Goal: Use online tool/utility: Utilize a website feature to perform a specific function

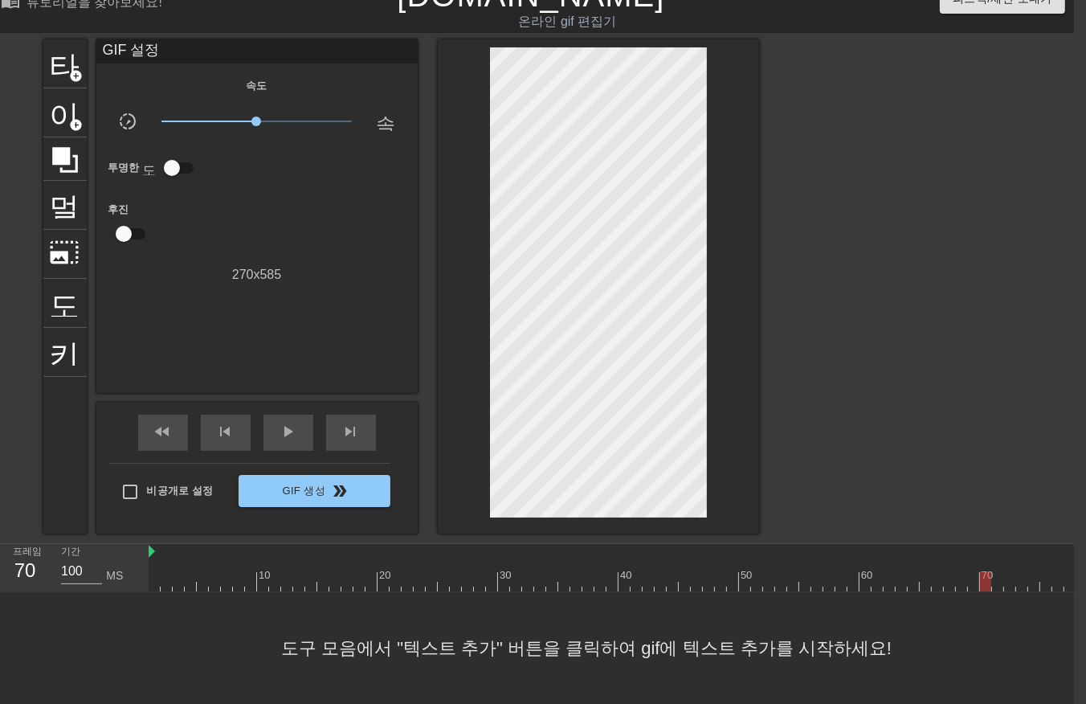
scroll to position [0, 235]
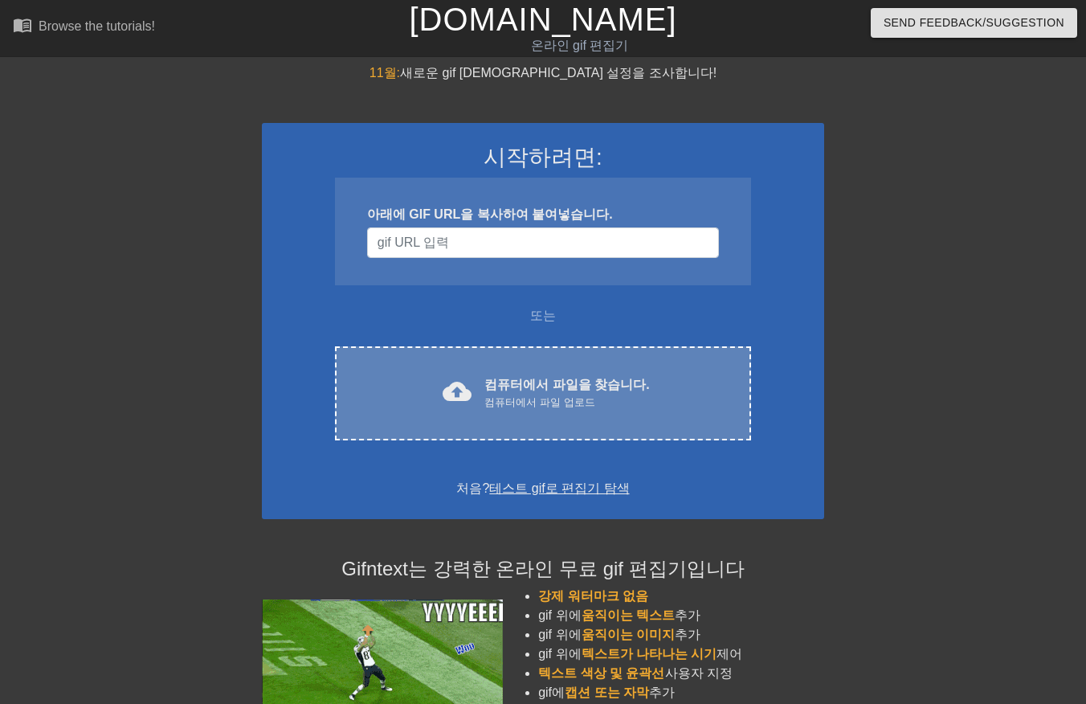
scroll to position [36, 12]
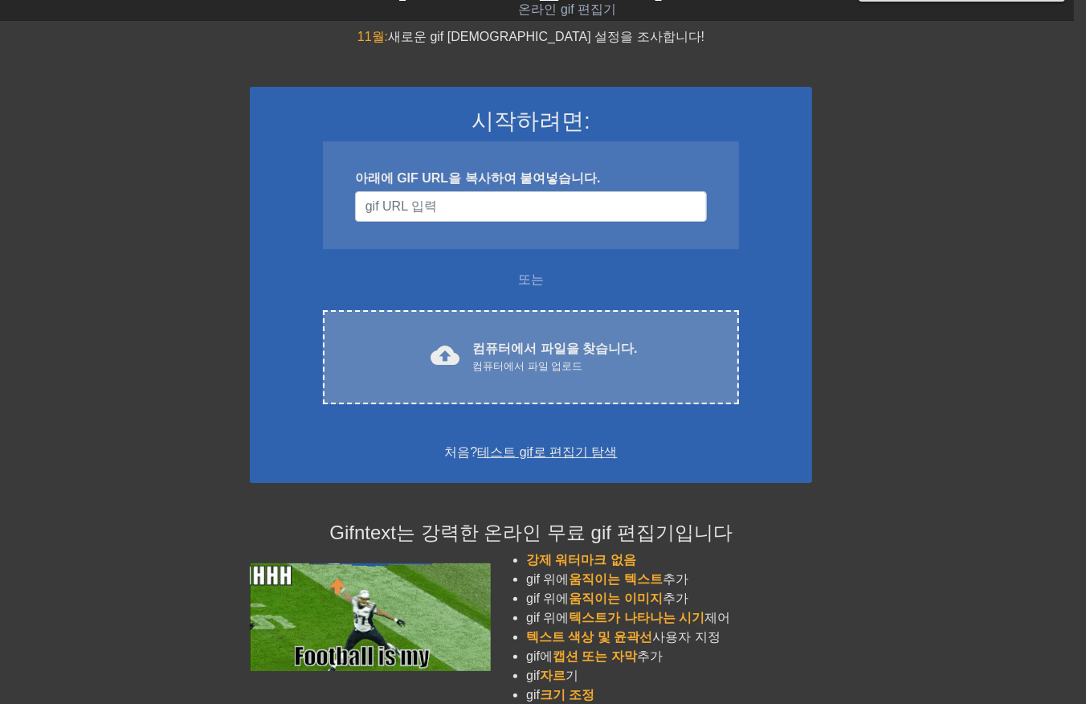
click at [593, 387] on div "cloud_upload 컴퓨터에서 파일을 찾습니다. 컴퓨터에서 파일 업로드 Choose files" at bounding box center [531, 357] width 416 height 94
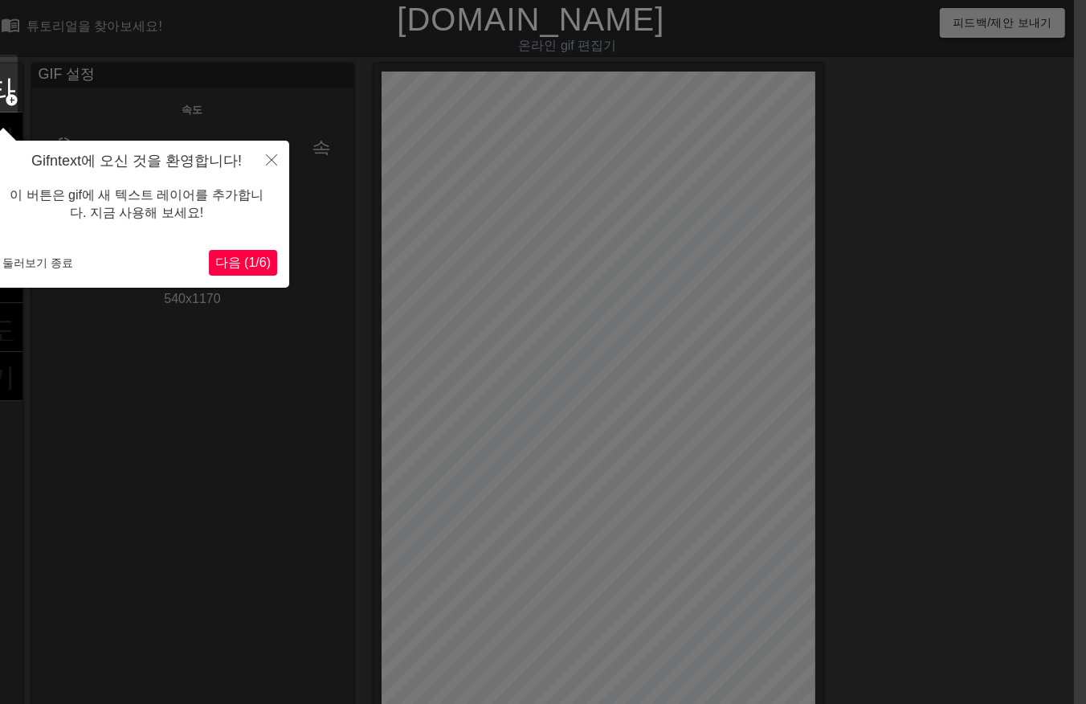
scroll to position [39, 12]
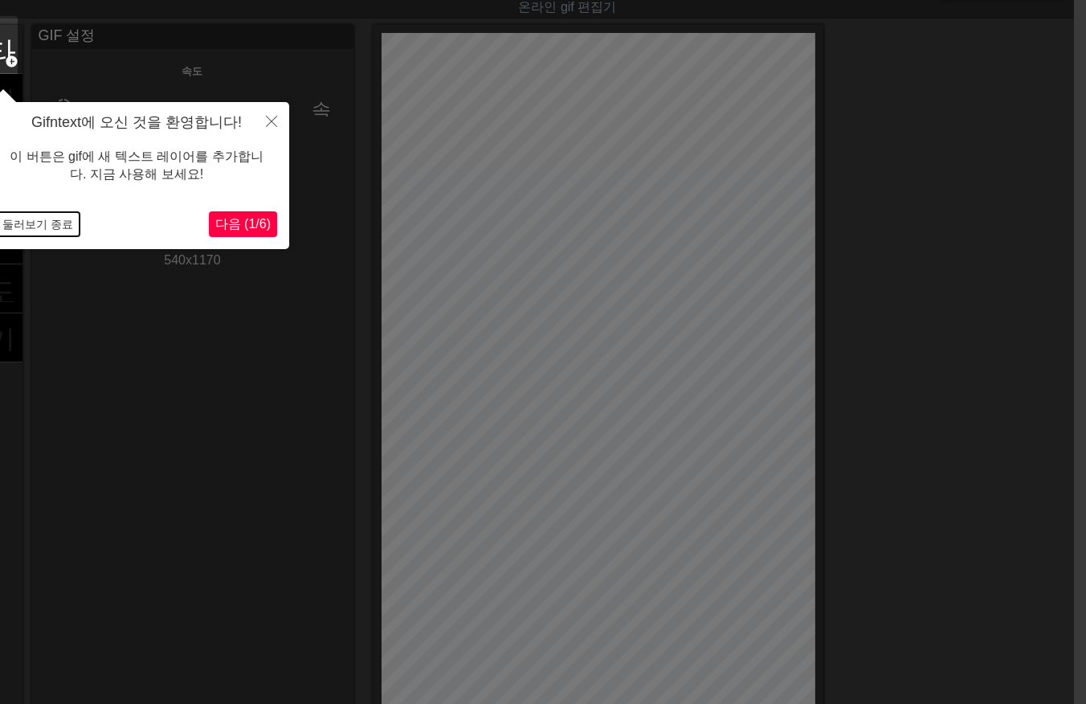
click at [47, 222] on button "둘러보기 종료" at bounding box center [38, 224] width 84 height 24
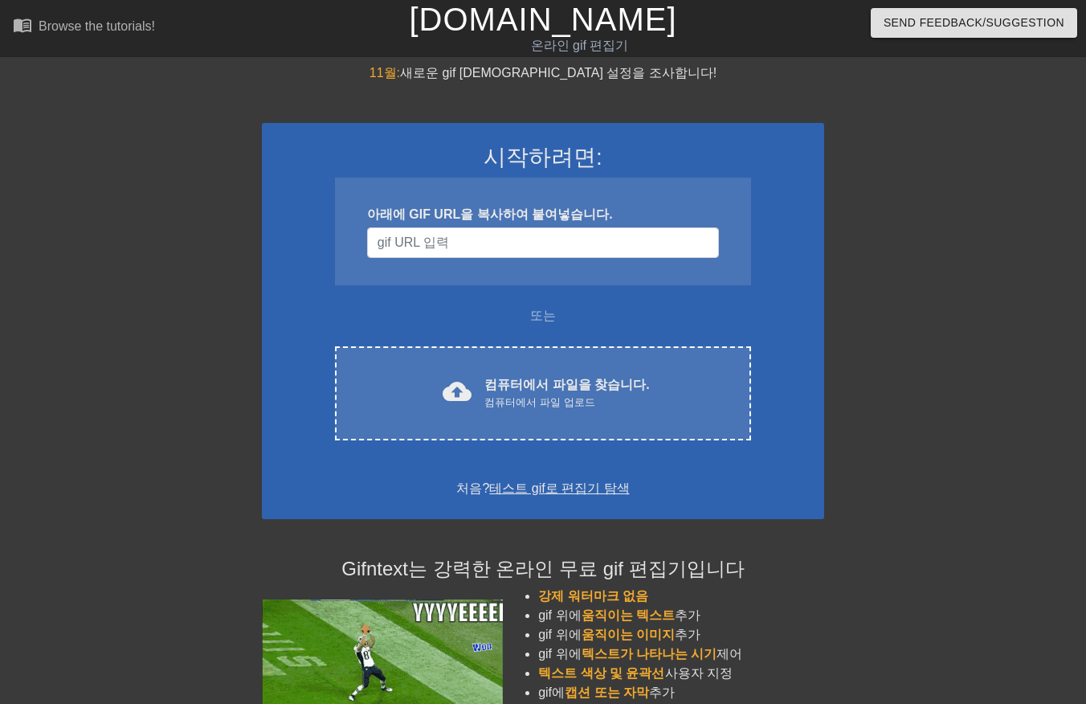
scroll to position [39, 12]
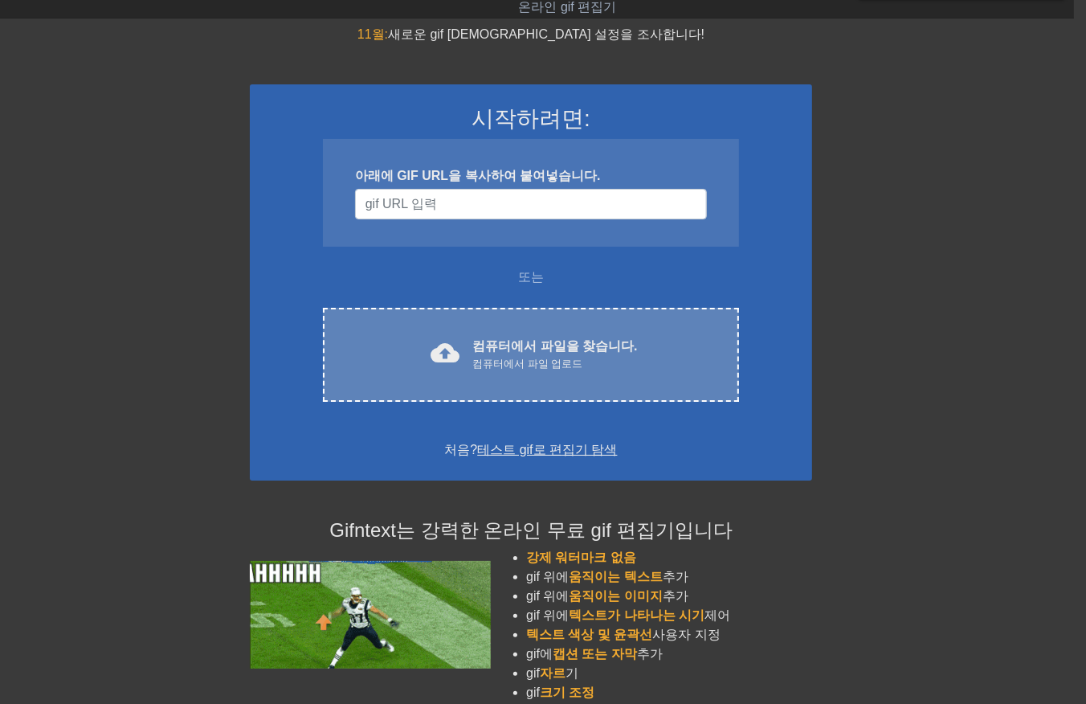
click at [535, 352] on font "컴퓨터에서 파일을 찾습니다." at bounding box center [555, 346] width 165 height 14
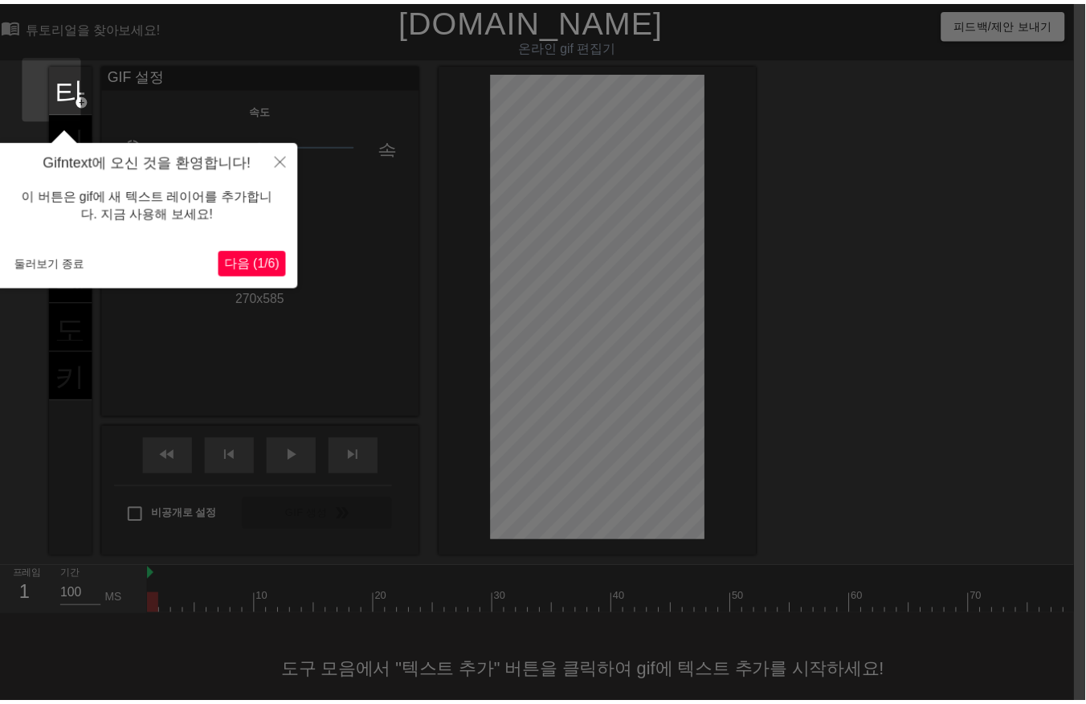
scroll to position [37, 12]
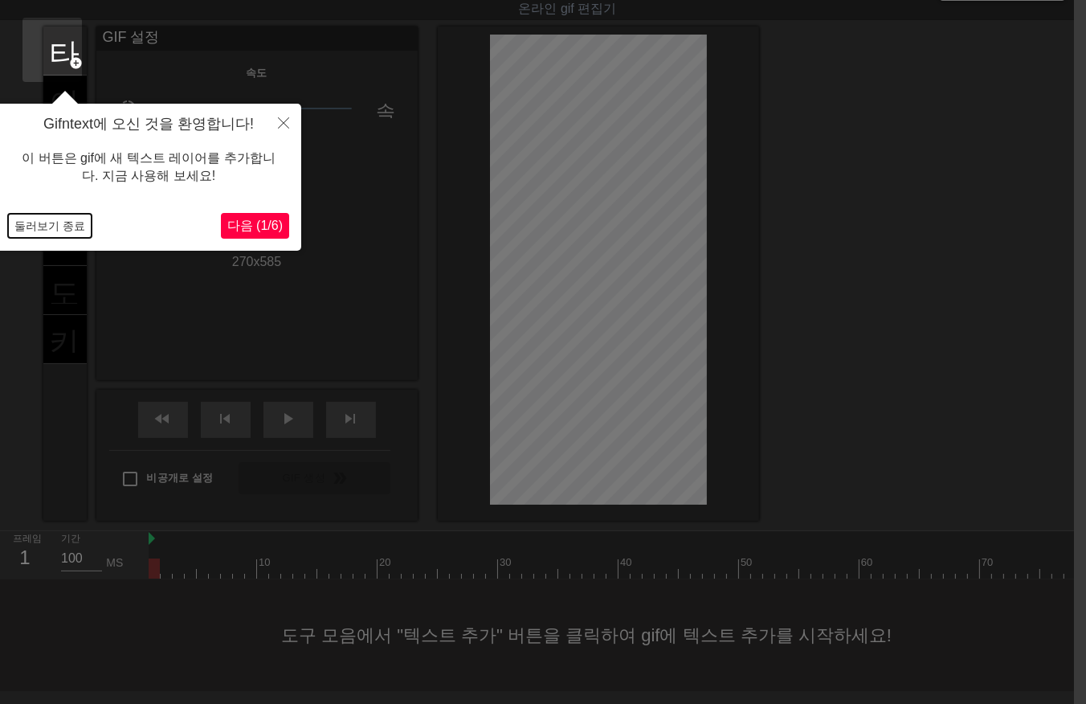
click at [37, 231] on button "둘러보기 종료" at bounding box center [50, 226] width 84 height 24
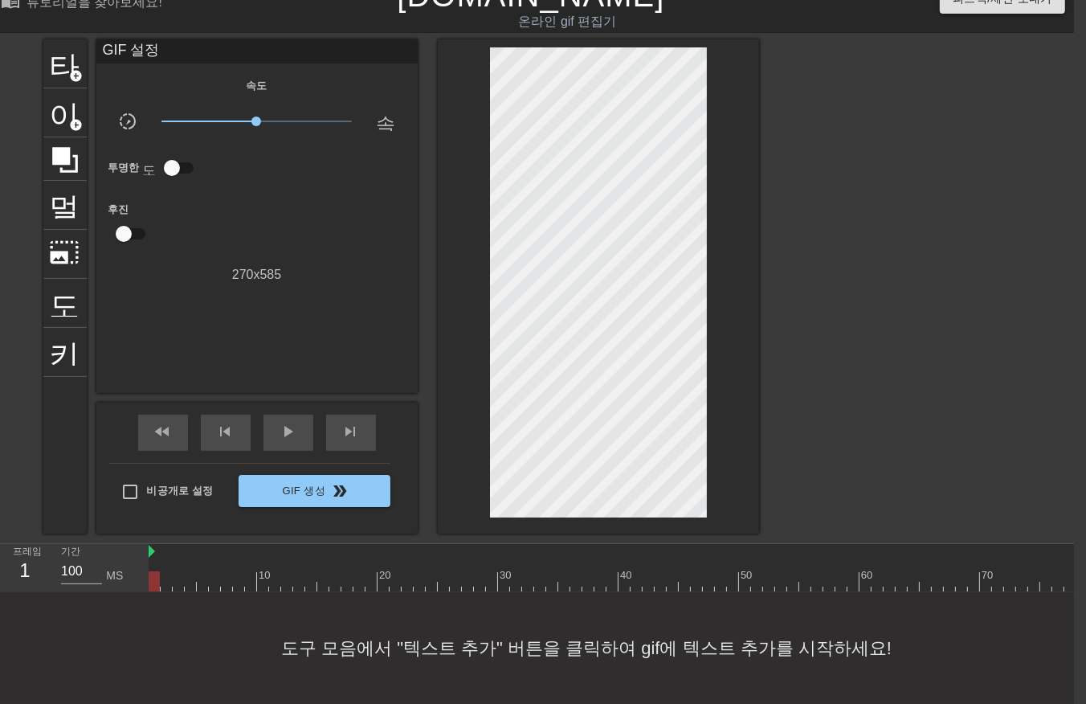
scroll to position [36, 12]
click at [286, 423] on span "play_arrow" at bounding box center [288, 431] width 19 height 19
click at [286, 423] on span "일시 중지" at bounding box center [288, 431] width 19 height 19
click at [269, 428] on div "play_arrow" at bounding box center [289, 433] width 50 height 36
click at [269, 428] on div "일시 중지" at bounding box center [289, 433] width 50 height 36
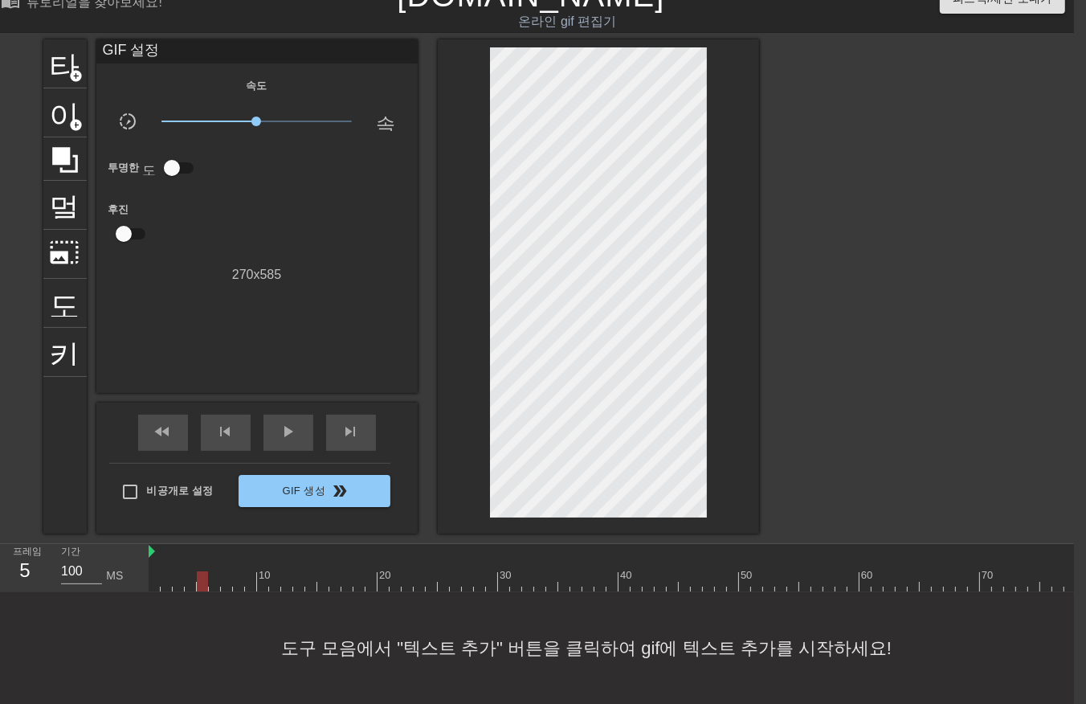
click at [207, 571] on div at bounding box center [673, 581] width 1049 height 20
click at [190, 571] on div at bounding box center [673, 581] width 1049 height 20
click at [174, 571] on div at bounding box center [673, 581] width 1049 height 20
click at [158, 571] on div at bounding box center [673, 581] width 1049 height 20
click at [164, 571] on div at bounding box center [673, 581] width 1049 height 20
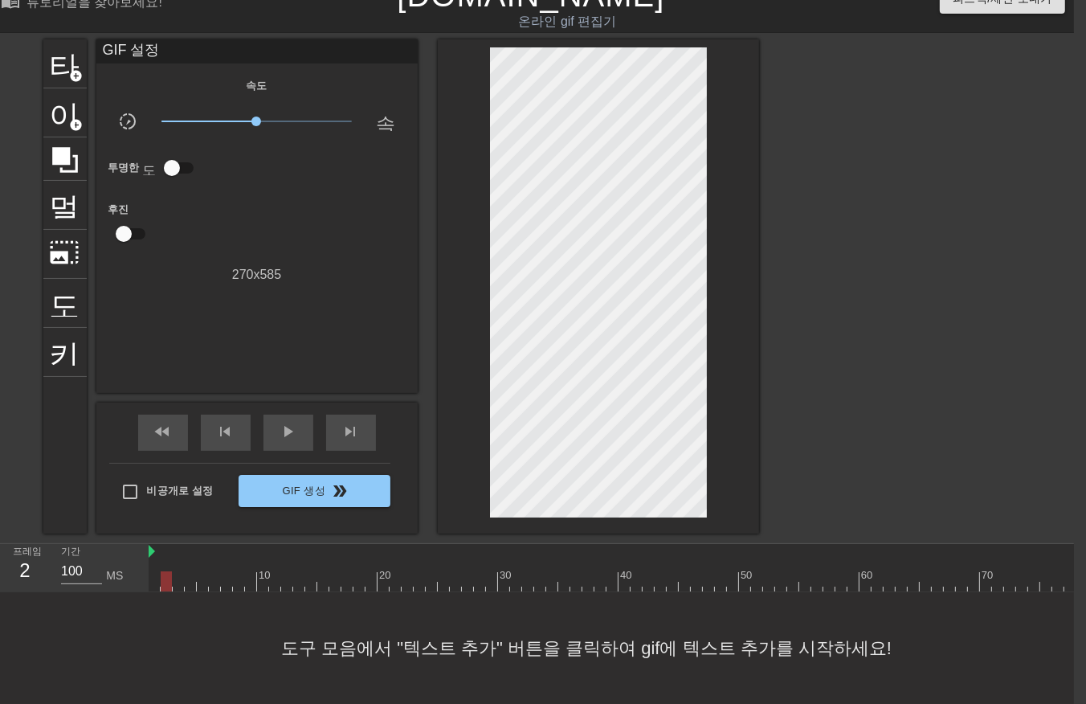
click at [179, 571] on div at bounding box center [673, 581] width 1049 height 20
click at [196, 571] on div at bounding box center [673, 581] width 1049 height 20
click at [219, 571] on div at bounding box center [673, 581] width 1049 height 20
drag, startPoint x: 215, startPoint y: 571, endPoint x: 419, endPoint y: 579, distance: 203.5
click at [419, 579] on div "10 20 30 40 50 60 70 80" at bounding box center [673, 568] width 1049 height 48
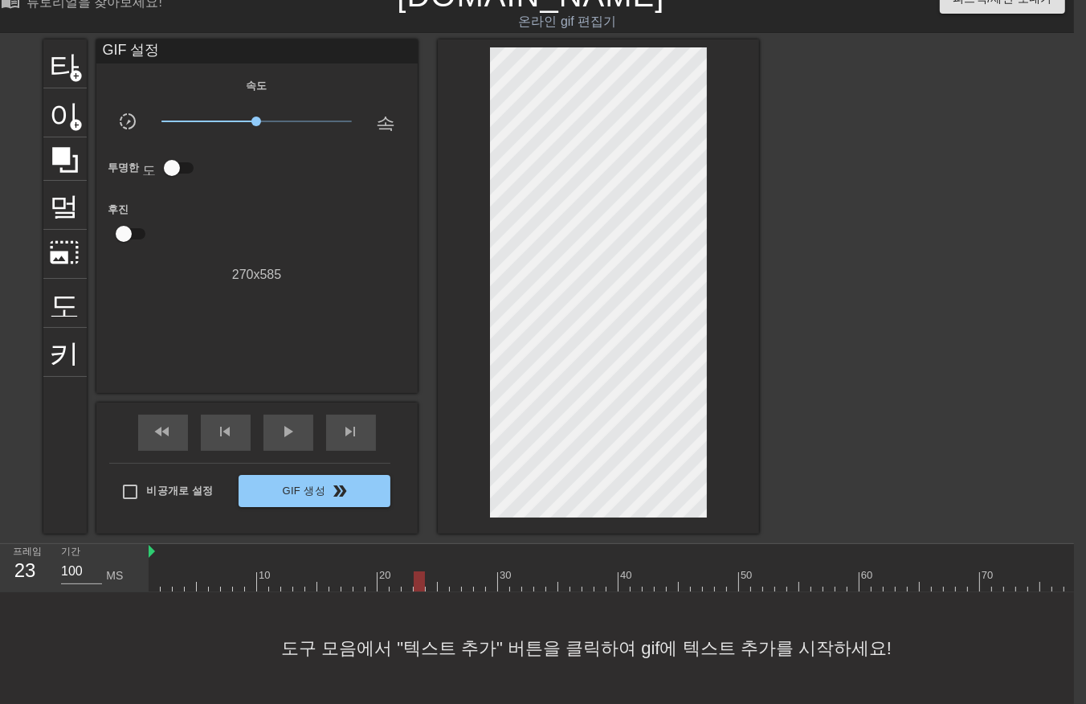
click at [428, 571] on div at bounding box center [673, 581] width 1049 height 20
click at [437, 571] on div at bounding box center [673, 581] width 1049 height 20
click at [460, 571] on div at bounding box center [673, 581] width 1049 height 20
click at [472, 571] on div at bounding box center [673, 581] width 1049 height 20
click at [498, 555] on div "10 20 30 40 50 60 70 80" at bounding box center [673, 567] width 1049 height 47
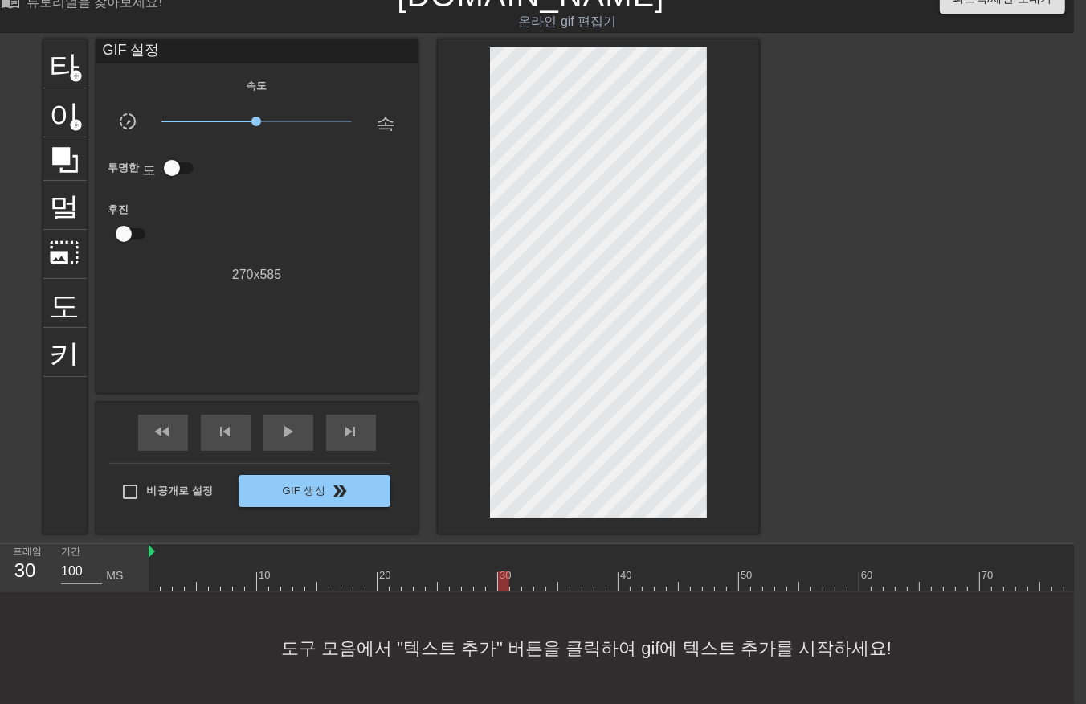
drag, startPoint x: 501, startPoint y: 554, endPoint x: 509, endPoint y: 550, distance: 8.7
click at [508, 560] on div "30" at bounding box center [504, 570] width 12 height 20
click at [515, 560] on div "10 20 30 40 50 60 70 80" at bounding box center [673, 573] width 1049 height 26
click at [522, 560] on div "10 20 30 40 50 60 70 80" at bounding box center [673, 573] width 1049 height 26
click at [526, 560] on div at bounding box center [528, 570] width 12 height 20
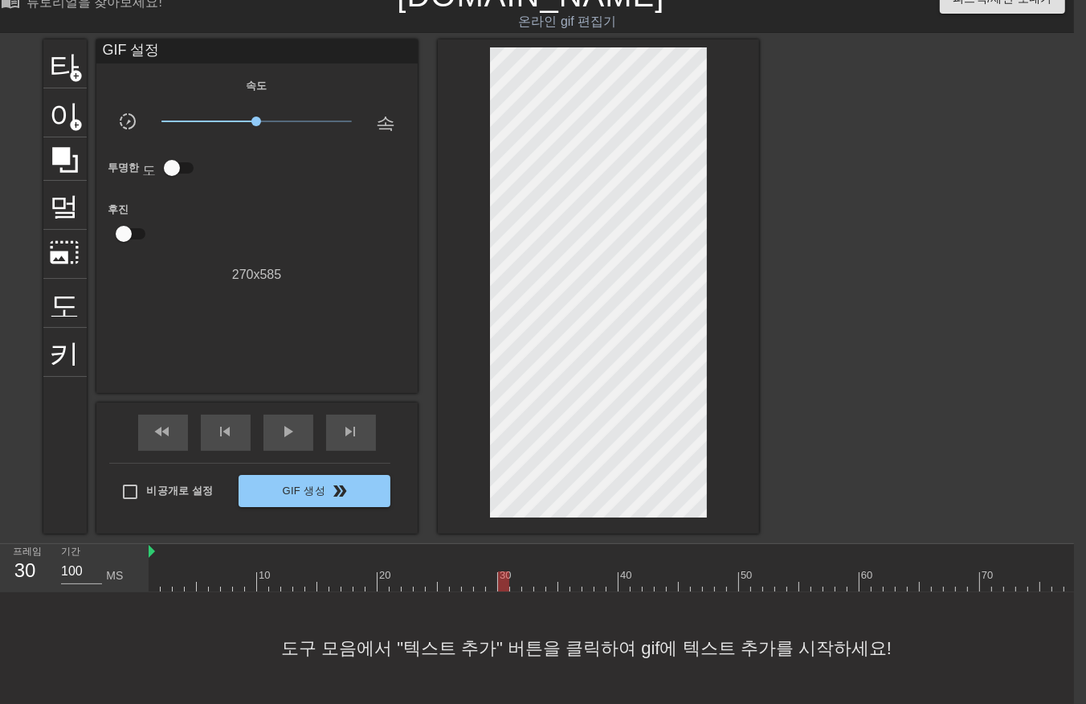
click at [505, 571] on div at bounding box center [673, 581] width 1049 height 20
drag, startPoint x: 497, startPoint y: 554, endPoint x: 648, endPoint y: 545, distance: 152.2
click at [641, 544] on div "10 20 30 40 50 60 70 80" at bounding box center [673, 567] width 1049 height 47
drag, startPoint x: 724, startPoint y: 565, endPoint x: 354, endPoint y: 632, distance: 375.6
click at [354, 632] on div "menu_book 튜토리얼을 찾아보세요! Gifntext.com 온라인 gif 편집기 피드백/제안 보내기 타이틀 add_circle 이미지 a…" at bounding box center [531, 340] width 1086 height 728
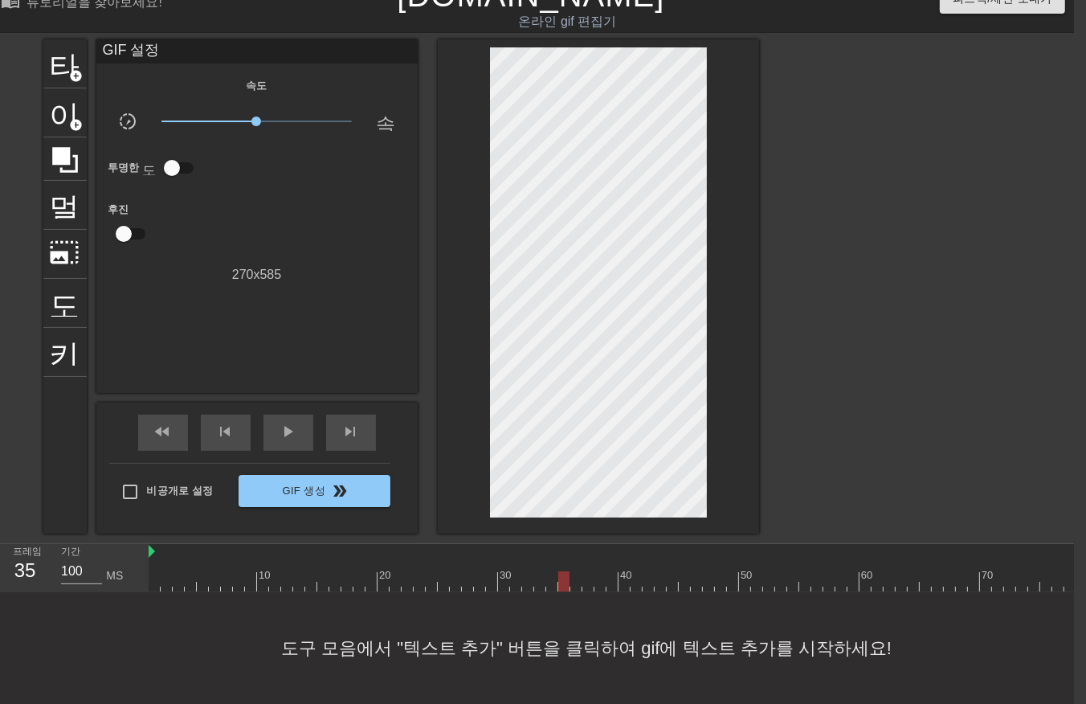
drag, startPoint x: 359, startPoint y: 571, endPoint x: 545, endPoint y: 535, distance: 189.0
click at [558, 544] on div "10 20 30 40 50 60 70 80" at bounding box center [673, 567] width 1049 height 47
click at [568, 571] on div at bounding box center [563, 581] width 11 height 20
drag, startPoint x: 567, startPoint y: 569, endPoint x: 984, endPoint y: 539, distance: 418.9
click at [986, 544] on div "10 20 30 40 50 60 70 80" at bounding box center [673, 567] width 1049 height 47
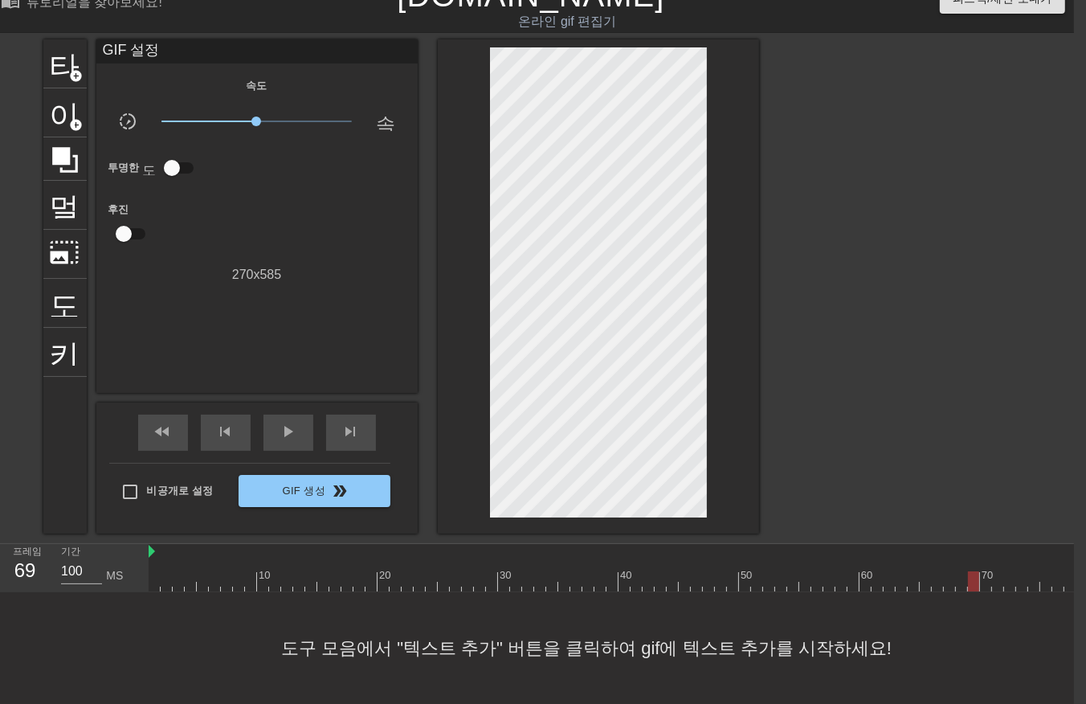
click at [973, 571] on div at bounding box center [673, 581] width 1049 height 20
click at [958, 571] on div at bounding box center [673, 581] width 1049 height 20
click at [970, 571] on div at bounding box center [673, 581] width 1049 height 20
click at [984, 571] on div at bounding box center [673, 581] width 1049 height 20
click at [973, 571] on div at bounding box center [673, 581] width 1049 height 20
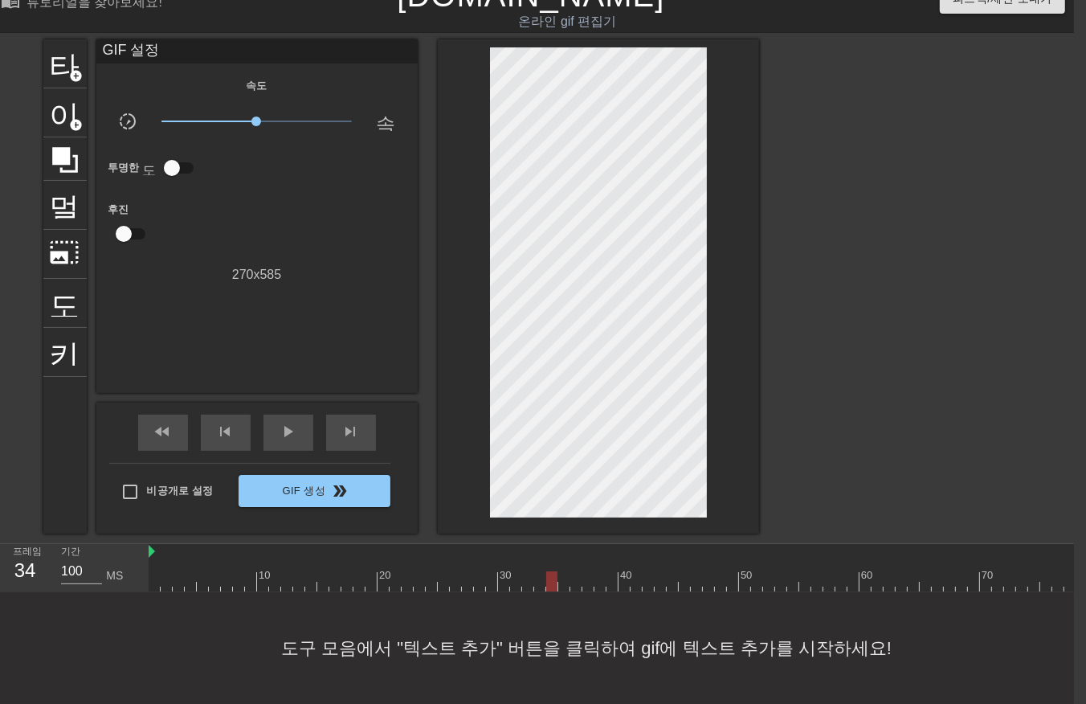
click at [552, 571] on div at bounding box center [673, 581] width 1049 height 20
click at [559, 571] on div at bounding box center [673, 581] width 1049 height 20
drag, startPoint x: 559, startPoint y: 567, endPoint x: 539, endPoint y: 581, distance: 24.8
click at [509, 571] on div at bounding box center [503, 581] width 11 height 20
click at [522, 571] on div at bounding box center [673, 581] width 1049 height 20
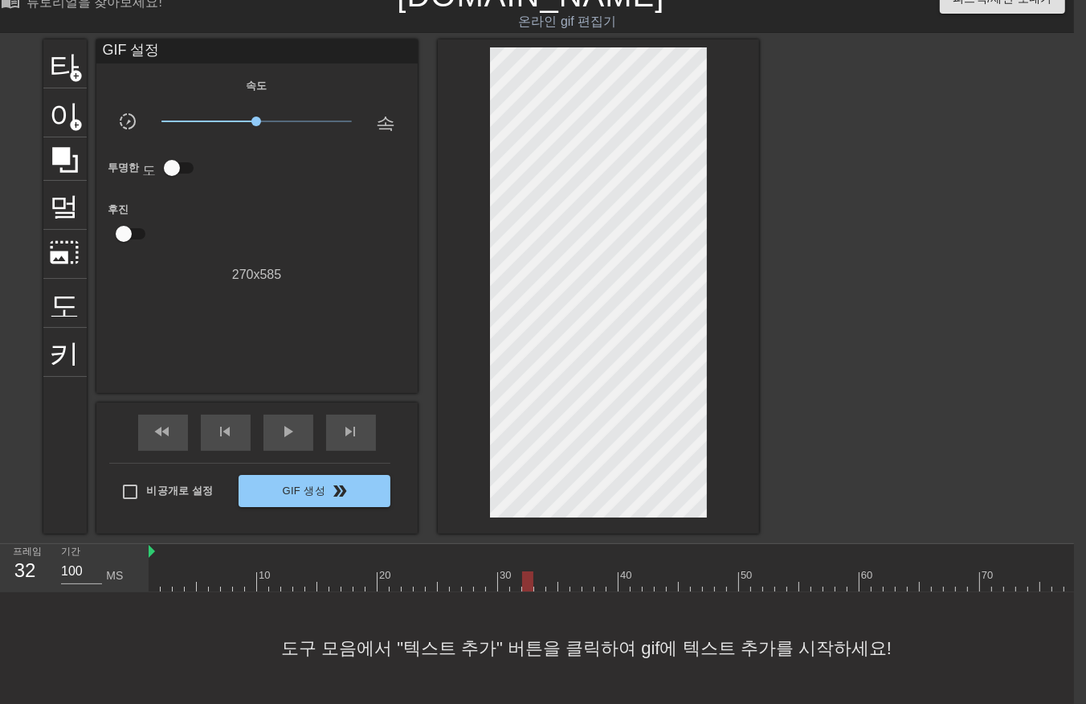
click at [534, 571] on div at bounding box center [527, 581] width 11 height 20
click at [554, 571] on div at bounding box center [673, 581] width 1049 height 20
click at [560, 571] on div at bounding box center [673, 581] width 1049 height 20
click at [572, 571] on div at bounding box center [673, 581] width 1049 height 20
click at [558, 571] on div at bounding box center [673, 581] width 1049 height 20
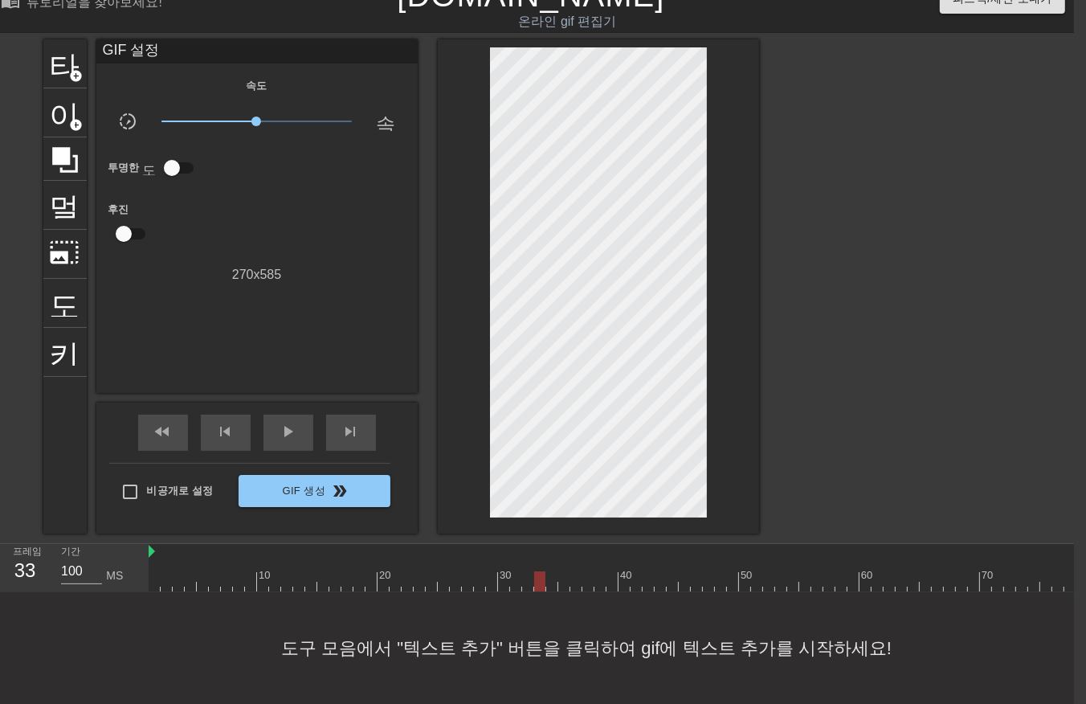
click at [541, 571] on div at bounding box center [673, 581] width 1049 height 20
click at [522, 571] on div at bounding box center [673, 581] width 1049 height 20
click at [537, 571] on div at bounding box center [673, 581] width 1049 height 20
click at [548, 571] on div at bounding box center [673, 581] width 1049 height 20
click at [558, 571] on div at bounding box center [673, 581] width 1049 height 20
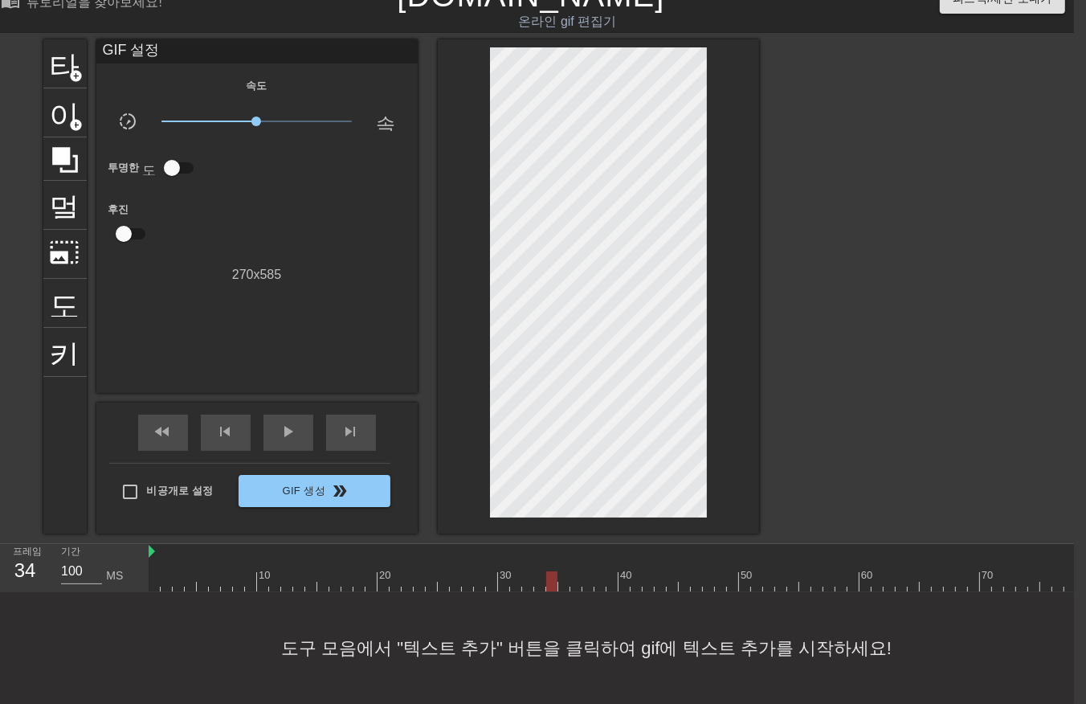
click at [551, 572] on div at bounding box center [673, 581] width 1049 height 20
click at [559, 571] on div at bounding box center [673, 581] width 1049 height 20
click at [574, 573] on div at bounding box center [673, 581] width 1049 height 20
click at [587, 573] on div at bounding box center [673, 581] width 1049 height 20
click at [596, 573] on div at bounding box center [673, 581] width 1049 height 20
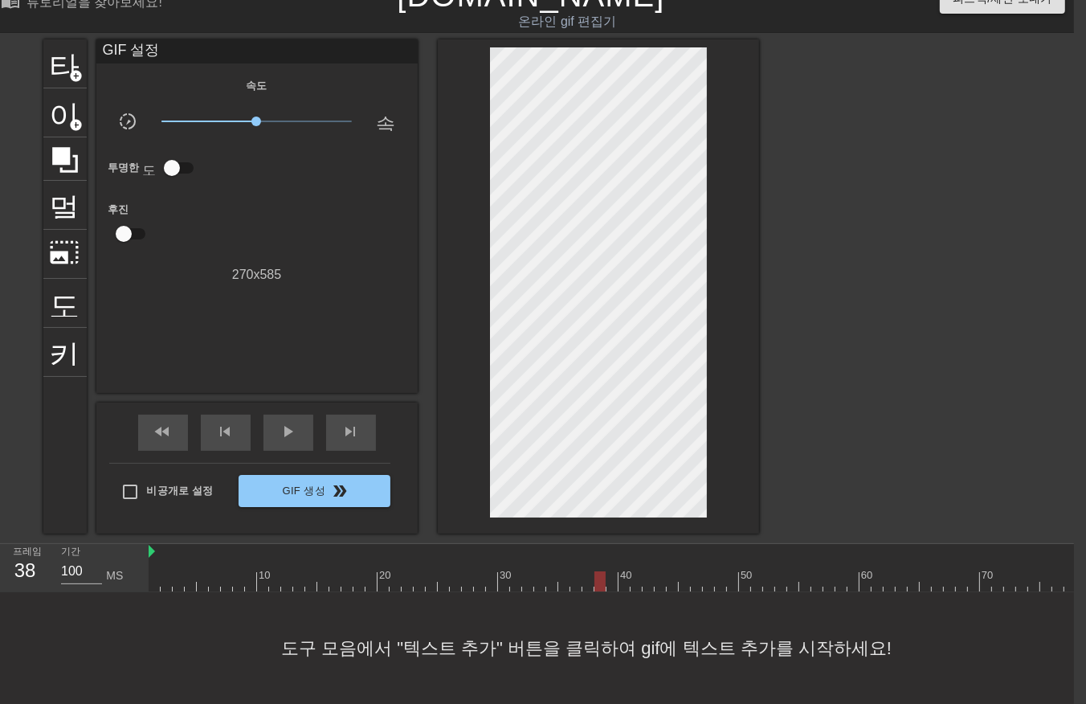
drag, startPoint x: 612, startPoint y: 567, endPoint x: 617, endPoint y: 575, distance: 10.5
click at [612, 571] on div at bounding box center [673, 581] width 1049 height 20
drag, startPoint x: 621, startPoint y: 571, endPoint x: 631, endPoint y: 582, distance: 14.2
click at [622, 574] on div at bounding box center [673, 581] width 1049 height 20
click at [632, 575] on div at bounding box center [673, 581] width 1049 height 20
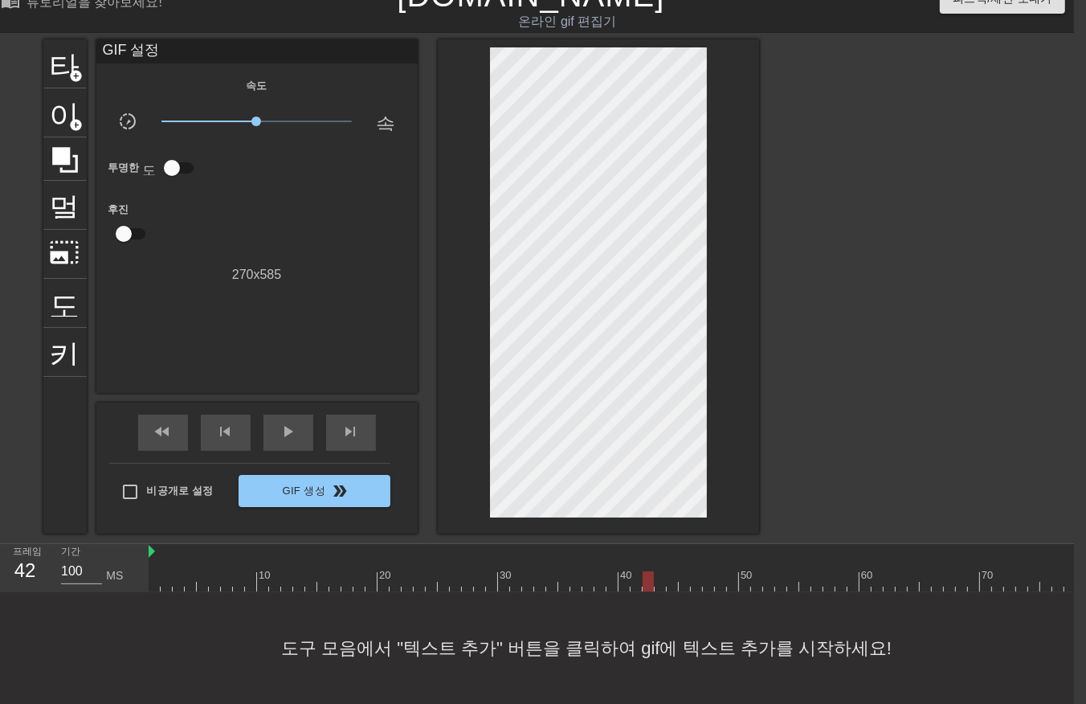
drag, startPoint x: 644, startPoint y: 571, endPoint x: 651, endPoint y: 584, distance: 14.4
click at [644, 575] on div at bounding box center [673, 581] width 1049 height 20
click at [656, 571] on div at bounding box center [673, 581] width 1049 height 20
click at [670, 573] on div at bounding box center [673, 581] width 1049 height 20
drag, startPoint x: 684, startPoint y: 572, endPoint x: 678, endPoint y: 579, distance: 9.2
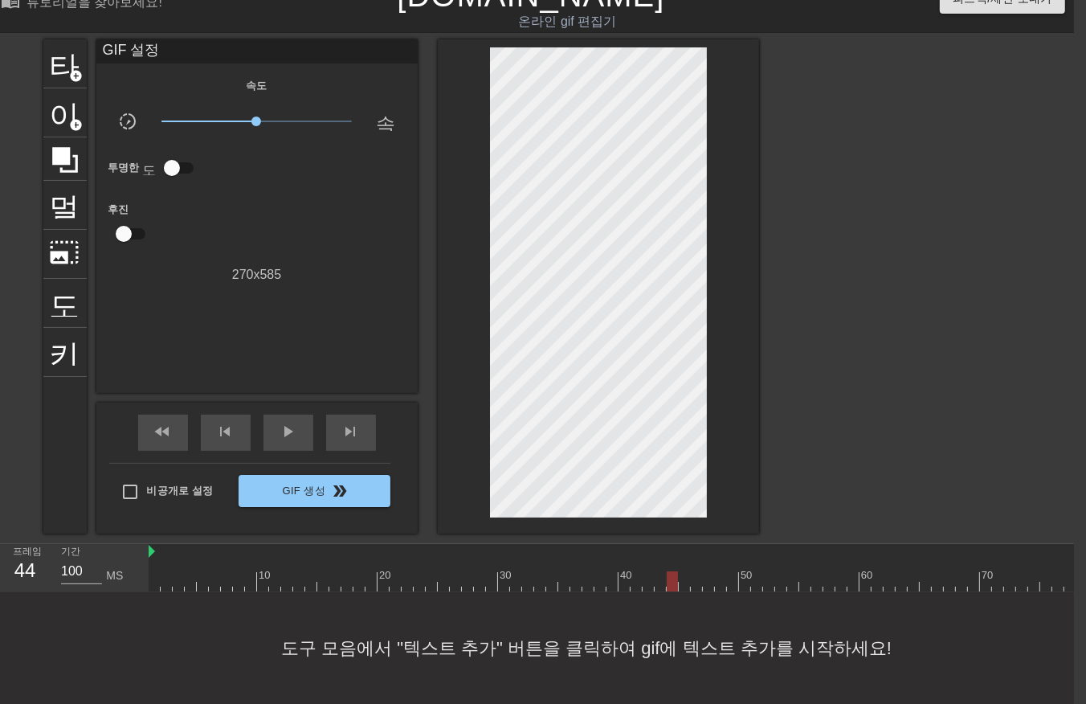
click at [681, 575] on div at bounding box center [673, 581] width 1049 height 20
click at [693, 574] on div at bounding box center [673, 581] width 1049 height 20
drag, startPoint x: 707, startPoint y: 571, endPoint x: 710, endPoint y: 579, distance: 8.4
click at [707, 573] on div at bounding box center [673, 581] width 1049 height 20
click at [719, 576] on div at bounding box center [673, 581] width 1049 height 20
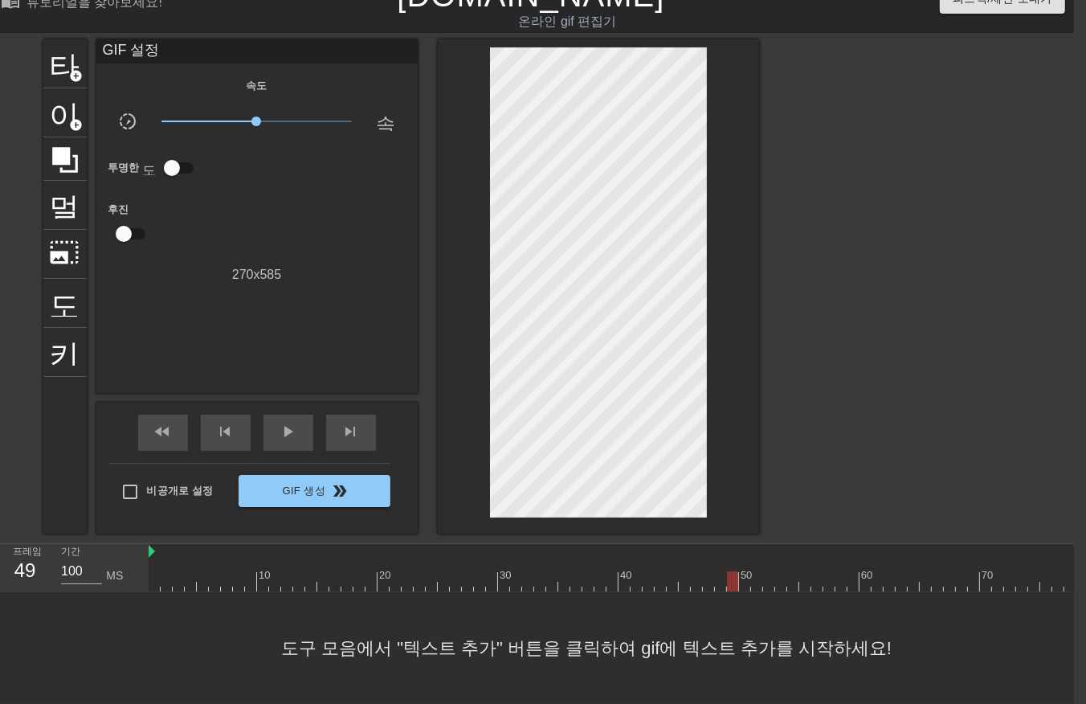
drag, startPoint x: 731, startPoint y: 569, endPoint x: 734, endPoint y: 577, distance: 8.7
click at [731, 575] on div at bounding box center [673, 581] width 1049 height 20
click at [742, 575] on div at bounding box center [673, 581] width 1049 height 20
click at [755, 574] on div at bounding box center [673, 581] width 1049 height 20
drag, startPoint x: 768, startPoint y: 571, endPoint x: 776, endPoint y: 573, distance: 8.2
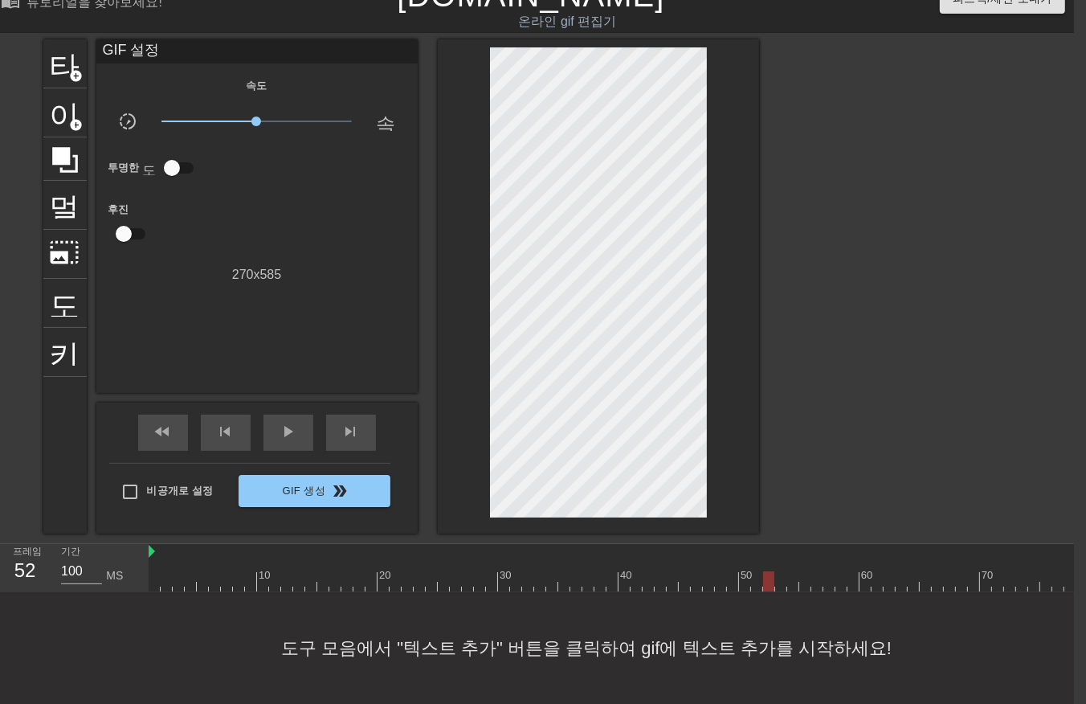
click at [767, 573] on div at bounding box center [673, 581] width 1049 height 20
click at [782, 572] on div at bounding box center [673, 581] width 1049 height 20
click at [792, 573] on div at bounding box center [673, 581] width 1049 height 20
drag, startPoint x: 805, startPoint y: 571, endPoint x: 805, endPoint y: 583, distance: 11.3
click at [804, 581] on div "10 20 30 40 50 60 70 80" at bounding box center [612, 568] width 926 height 48
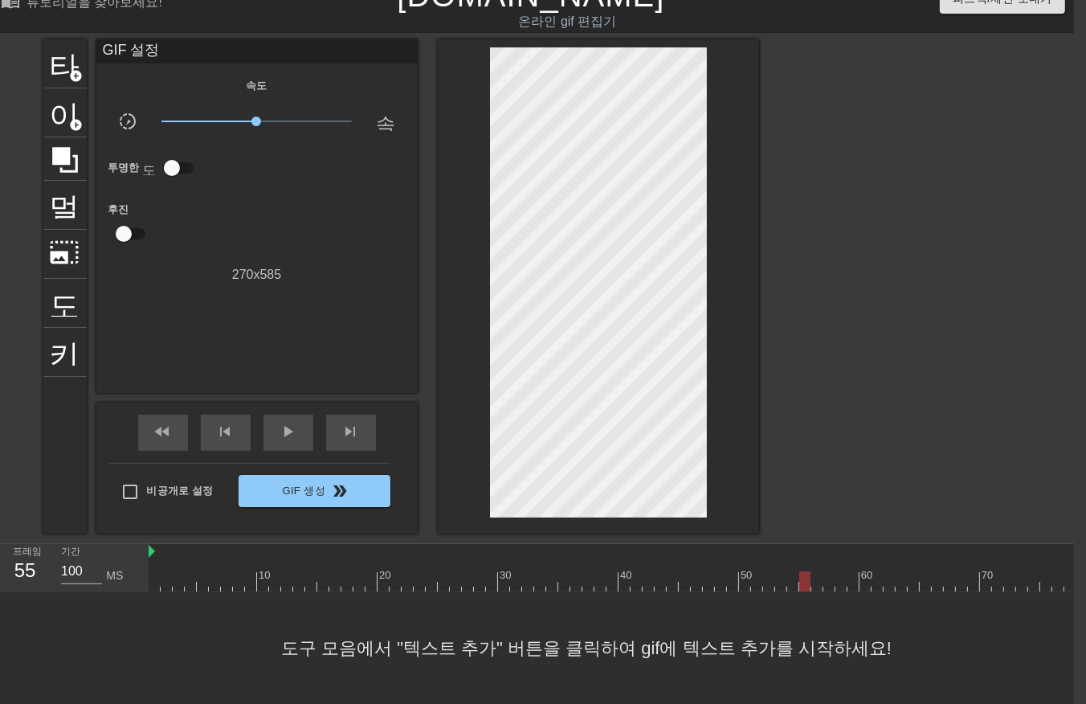
click at [815, 573] on div at bounding box center [673, 581] width 1049 height 20
click at [828, 574] on div at bounding box center [673, 581] width 1049 height 20
click at [837, 576] on div at bounding box center [673, 581] width 1049 height 20
click at [849, 575] on div at bounding box center [673, 581] width 1049 height 20
click at [861, 579] on div "10 20 30 40 50 60 70 80" at bounding box center [673, 568] width 1049 height 48
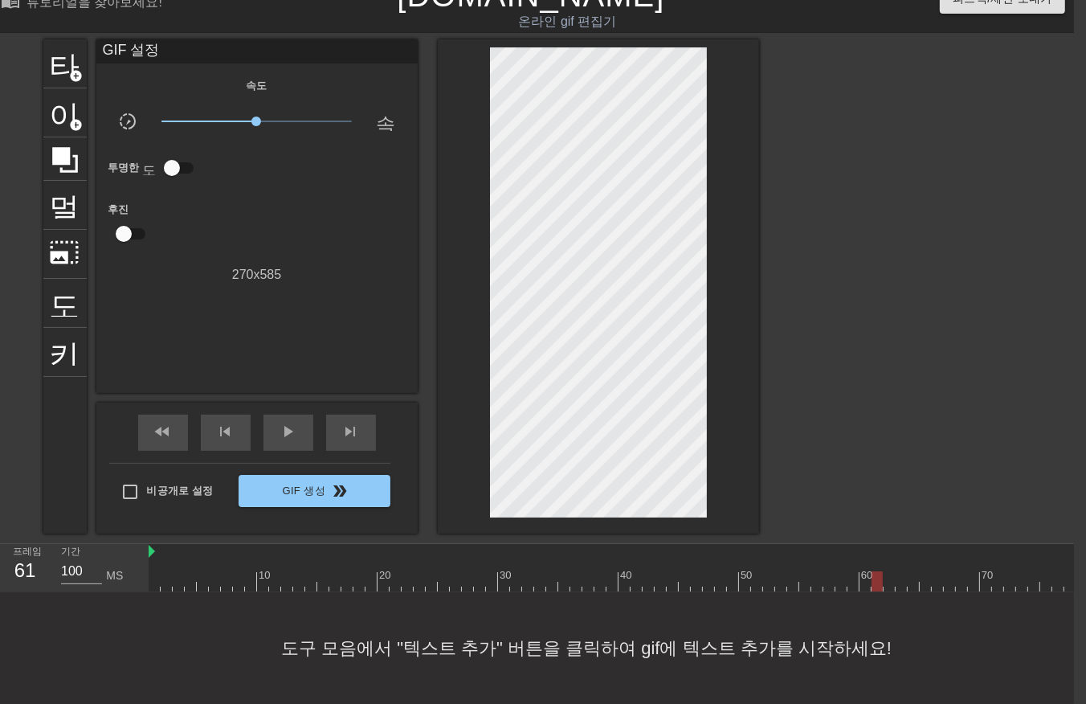
drag, startPoint x: 874, startPoint y: 571, endPoint x: 878, endPoint y: 583, distance: 11.9
click at [874, 575] on div at bounding box center [673, 581] width 1049 height 20
drag, startPoint x: 889, startPoint y: 567, endPoint x: 888, endPoint y: 576, distance: 8.9
click at [888, 574] on div at bounding box center [673, 581] width 1049 height 20
click at [898, 574] on div at bounding box center [673, 581] width 1049 height 20
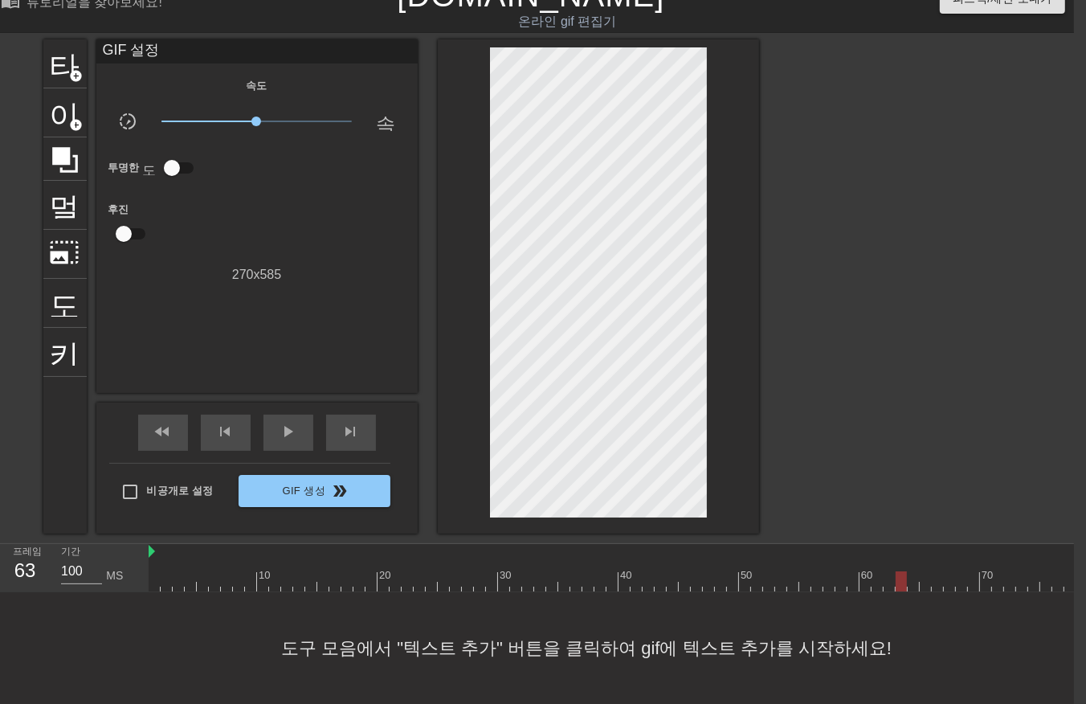
click at [910, 571] on div at bounding box center [673, 581] width 1049 height 20
click at [920, 571] on div at bounding box center [673, 581] width 1049 height 20
click at [934, 572] on div at bounding box center [673, 581] width 1049 height 20
click at [947, 572] on div at bounding box center [673, 581] width 1049 height 20
click at [955, 574] on div at bounding box center [673, 581] width 1049 height 20
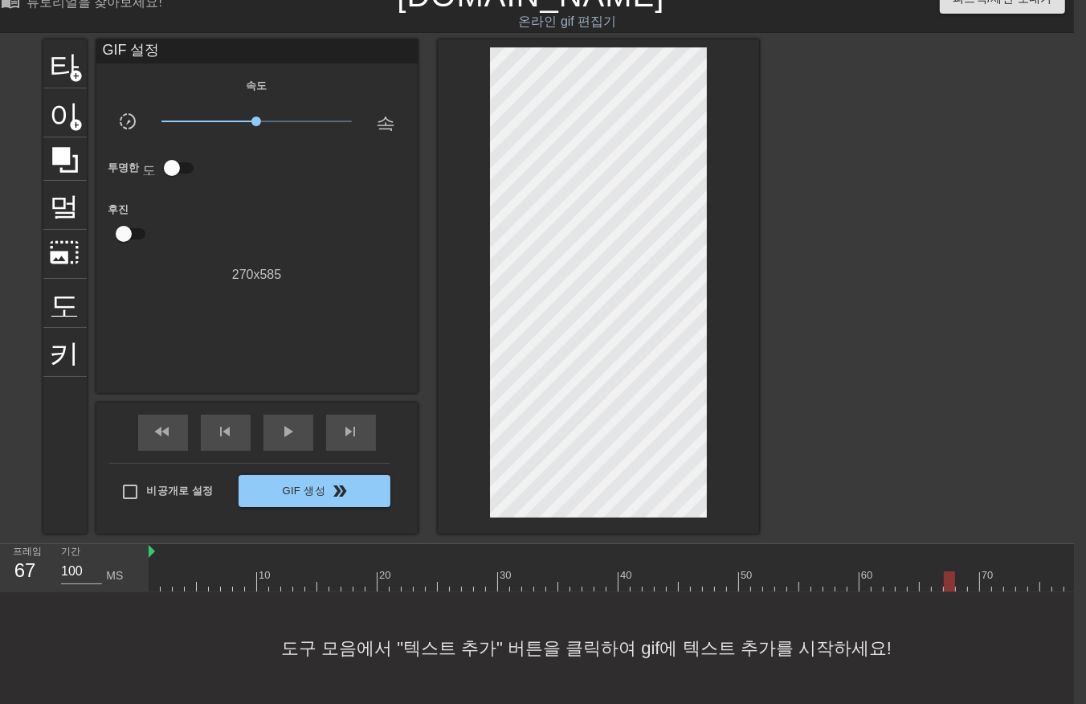
click at [963, 576] on div at bounding box center [673, 581] width 1049 height 20
click at [974, 571] on div at bounding box center [673, 581] width 1049 height 20
click at [985, 571] on div at bounding box center [673, 581] width 1049 height 20
click at [997, 571] on div at bounding box center [673, 581] width 1049 height 20
